Goal: Transaction & Acquisition: Purchase product/service

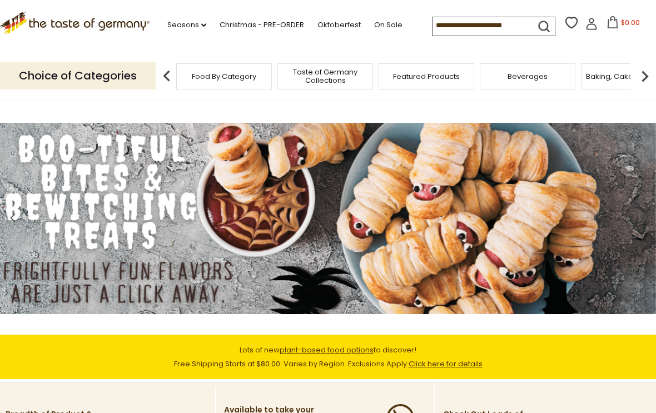
click at [467, 19] on input at bounding box center [480, 25] width 94 height 16
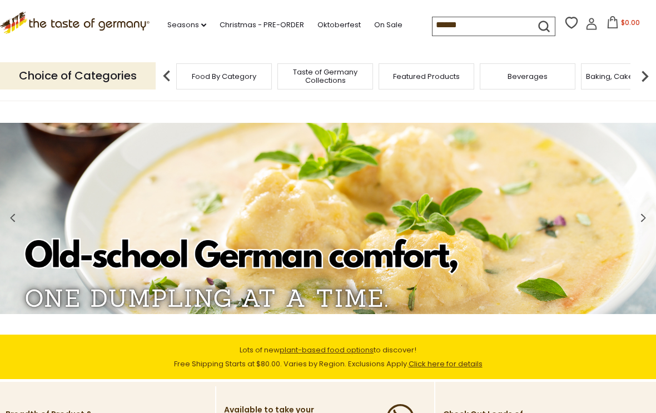
type input "*******"
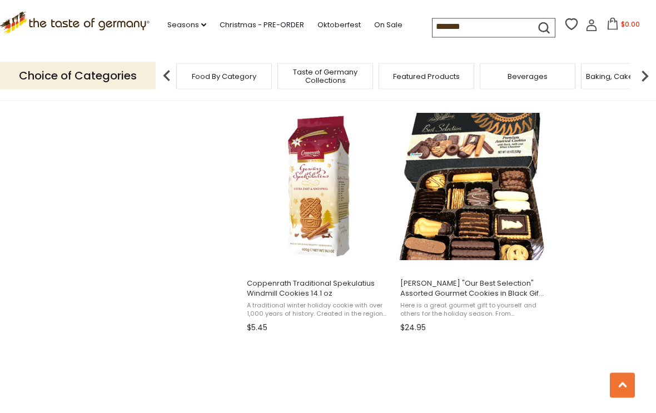
scroll to position [1386, 0]
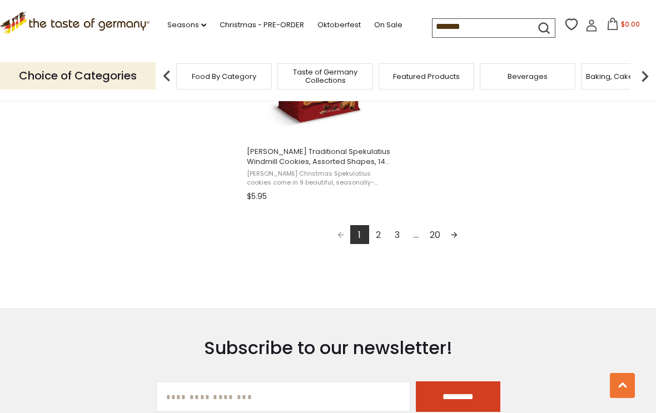
click at [383, 231] on link "2" at bounding box center [378, 234] width 19 height 19
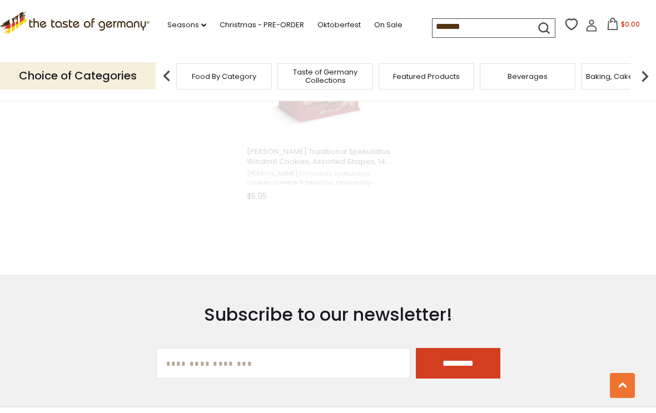
scroll to position [905, 0]
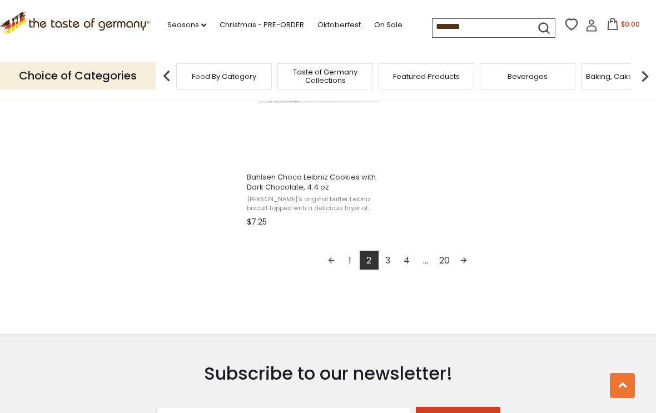
scroll to position [2041, 0]
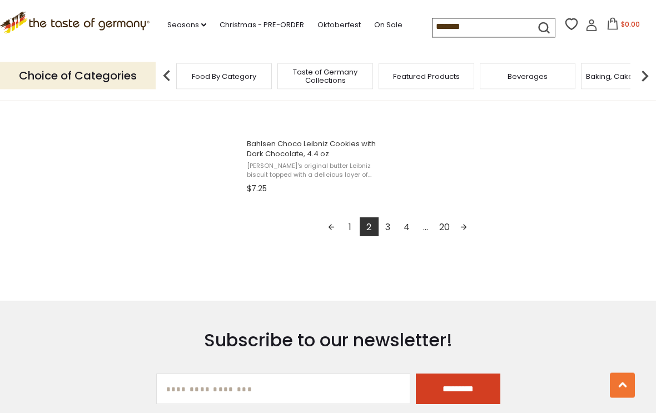
click at [391, 222] on link "3" at bounding box center [388, 227] width 19 height 19
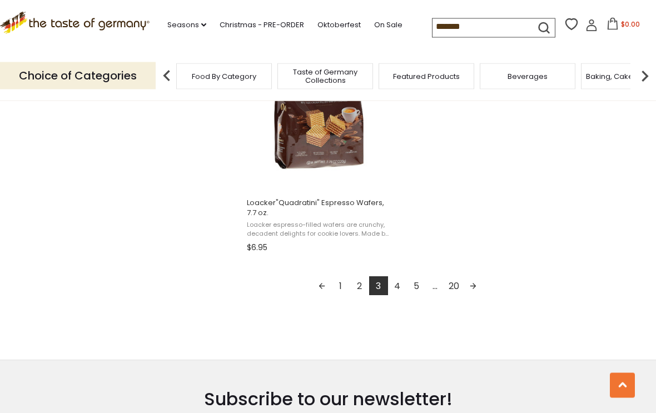
scroll to position [1987, 0]
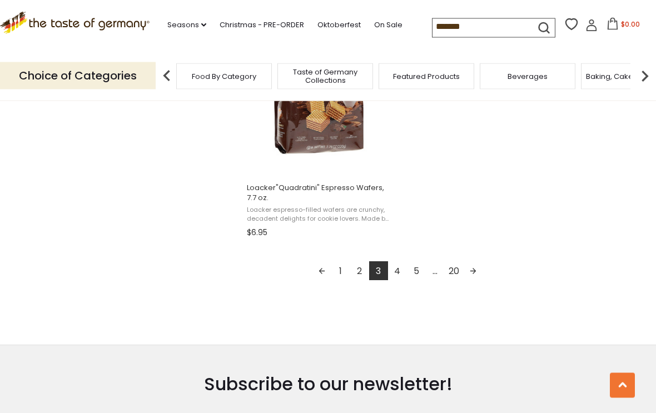
click at [397, 272] on link "4" at bounding box center [397, 271] width 19 height 19
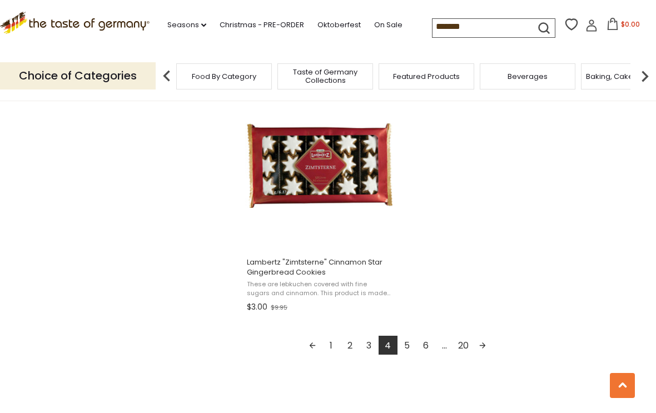
scroll to position [1929, 0]
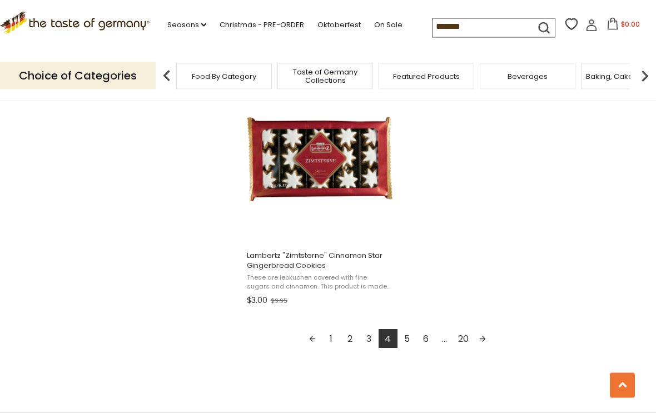
click at [408, 341] on link "5" at bounding box center [407, 339] width 19 height 19
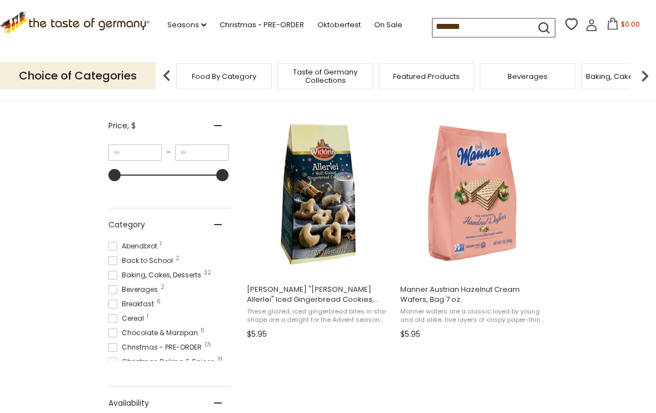
scroll to position [198, 0]
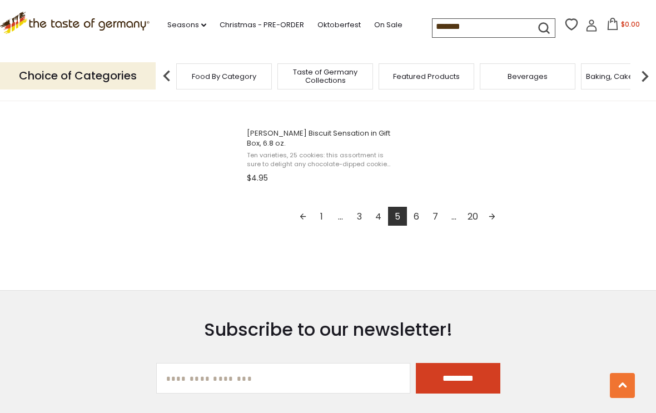
click at [415, 216] on link "6" at bounding box center [416, 216] width 19 height 19
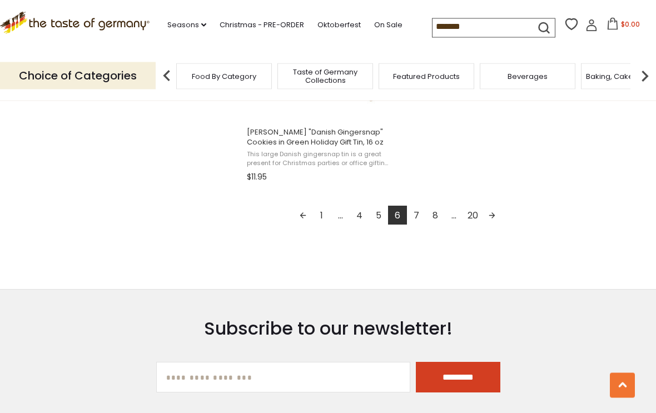
scroll to position [2063, 0]
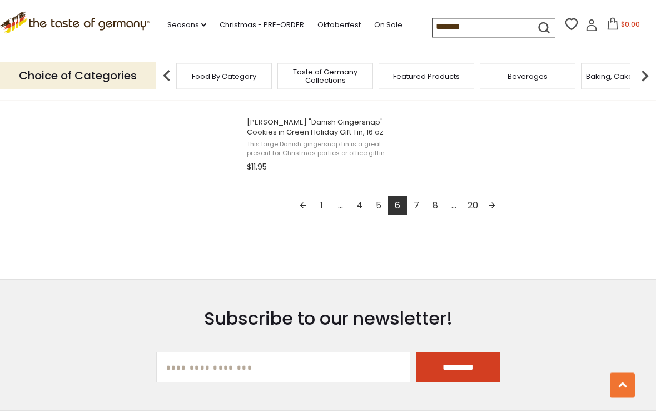
click at [415, 206] on link "7" at bounding box center [416, 205] width 19 height 19
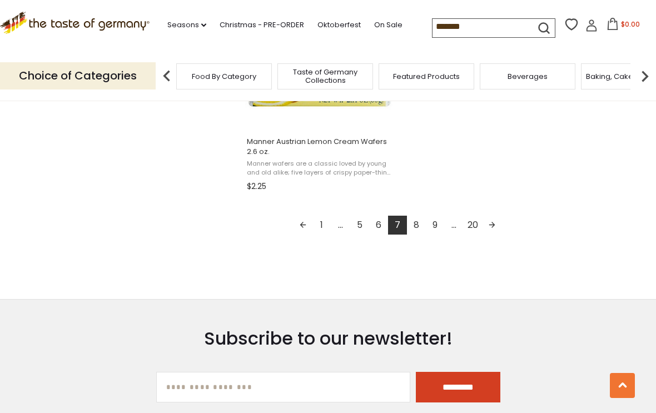
click at [421, 232] on link "8" at bounding box center [416, 225] width 19 height 19
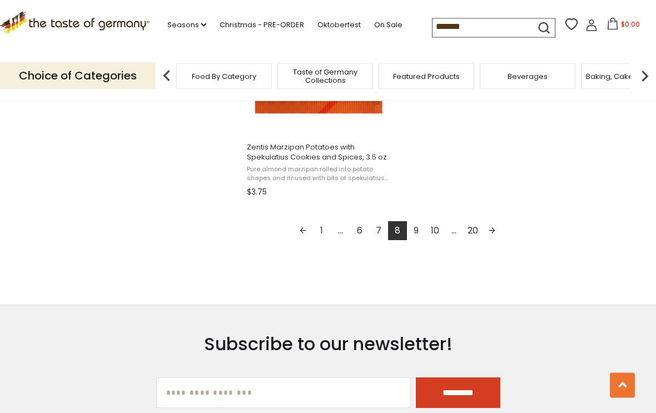
click at [414, 237] on link "9" at bounding box center [416, 231] width 19 height 19
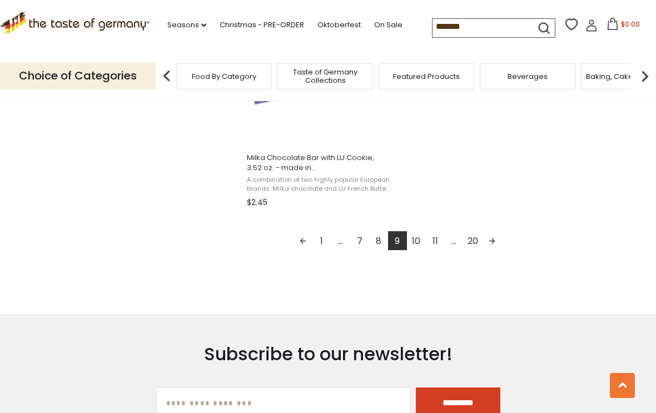
scroll to position [2038, 0]
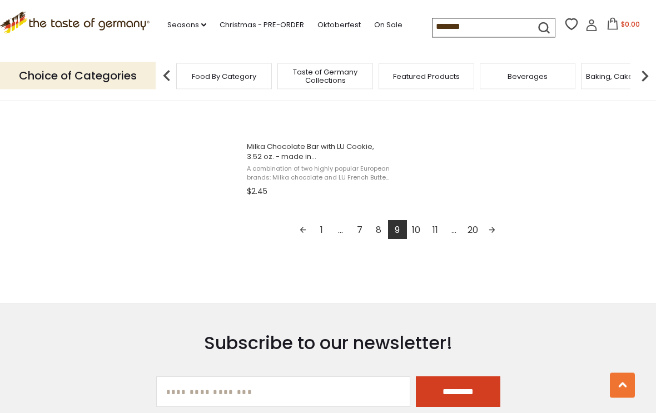
click at [419, 227] on link "10" at bounding box center [416, 230] width 19 height 19
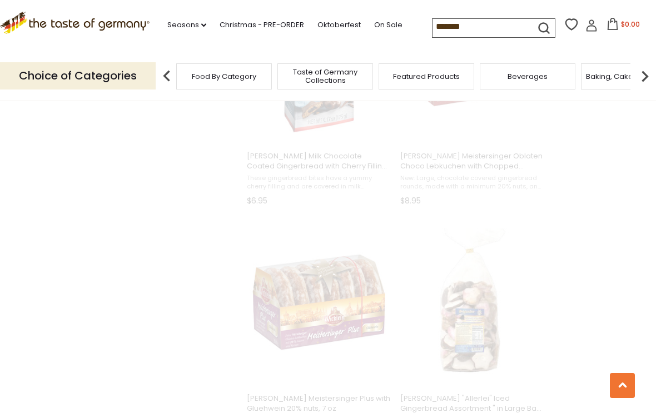
scroll to position [0, 0]
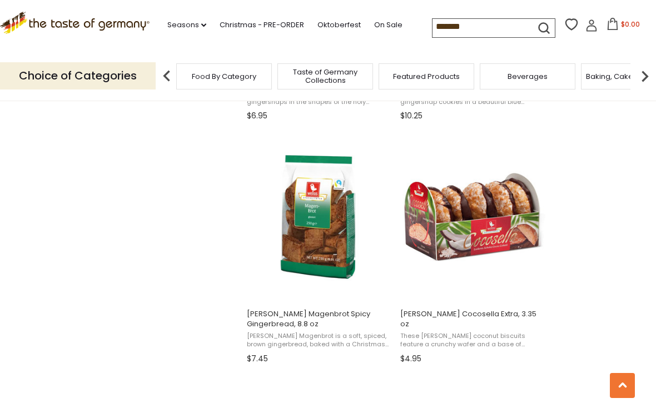
scroll to position [1655, 0]
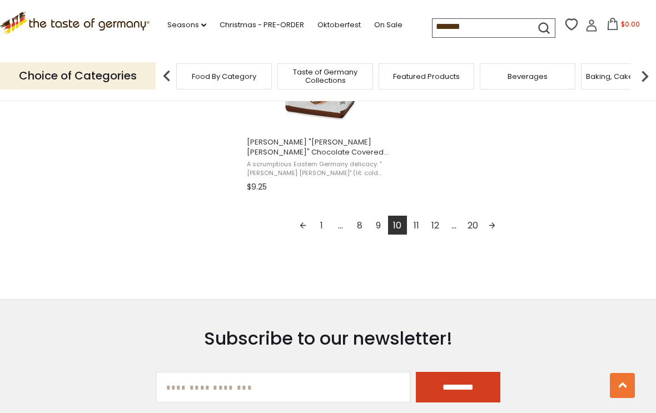
click at [414, 226] on link "11" at bounding box center [416, 225] width 19 height 19
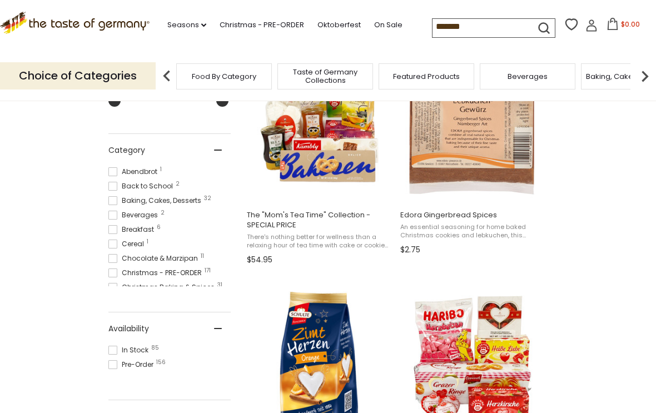
scroll to position [237, 0]
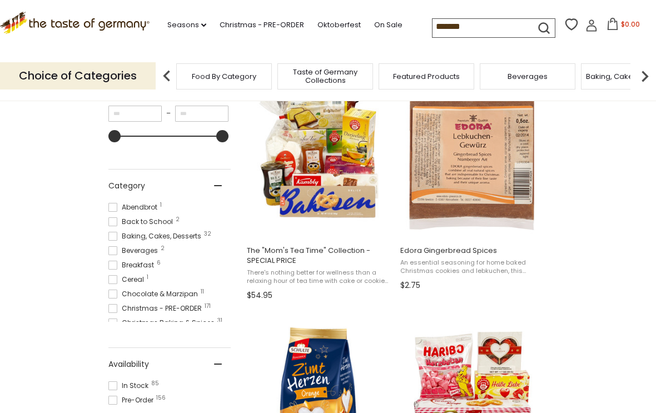
click at [492, 31] on input "*******" at bounding box center [480, 27] width 94 height 16
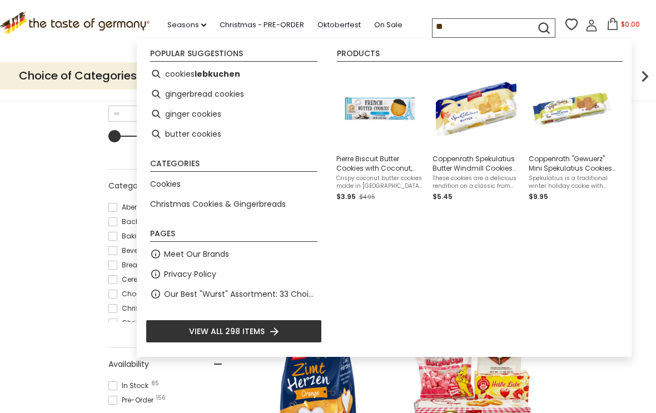
type input "*"
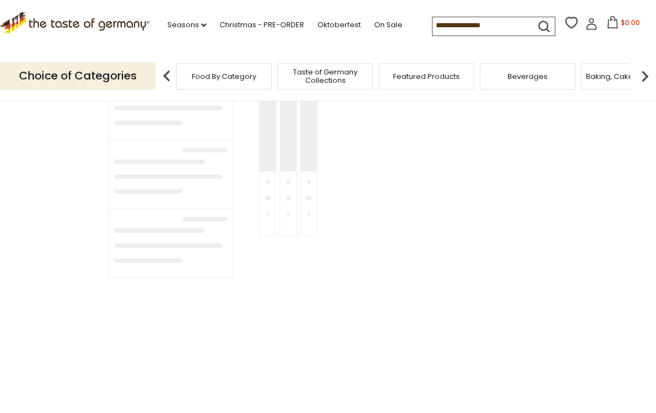
type input "*******"
